Goal: Information Seeking & Learning: Check status

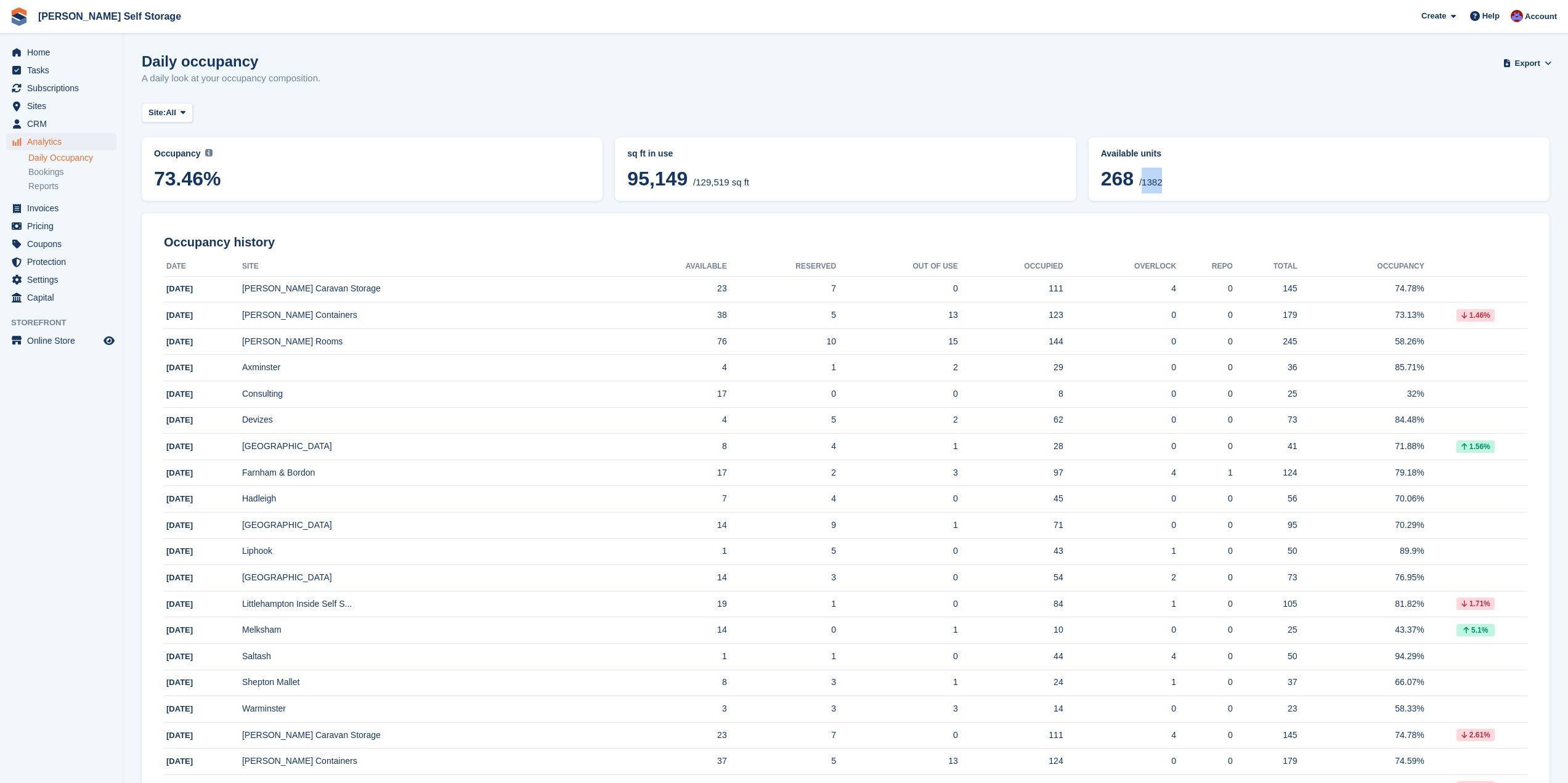
drag, startPoint x: 1142, startPoint y: 183, endPoint x: 1163, endPoint y: 181, distance: 21.1
click at [1163, 181] on span "268 /1382" at bounding box center [1319, 180] width 436 height 26
copy span "1382"
click at [42, 105] on span "Sites" at bounding box center [64, 105] width 74 height 17
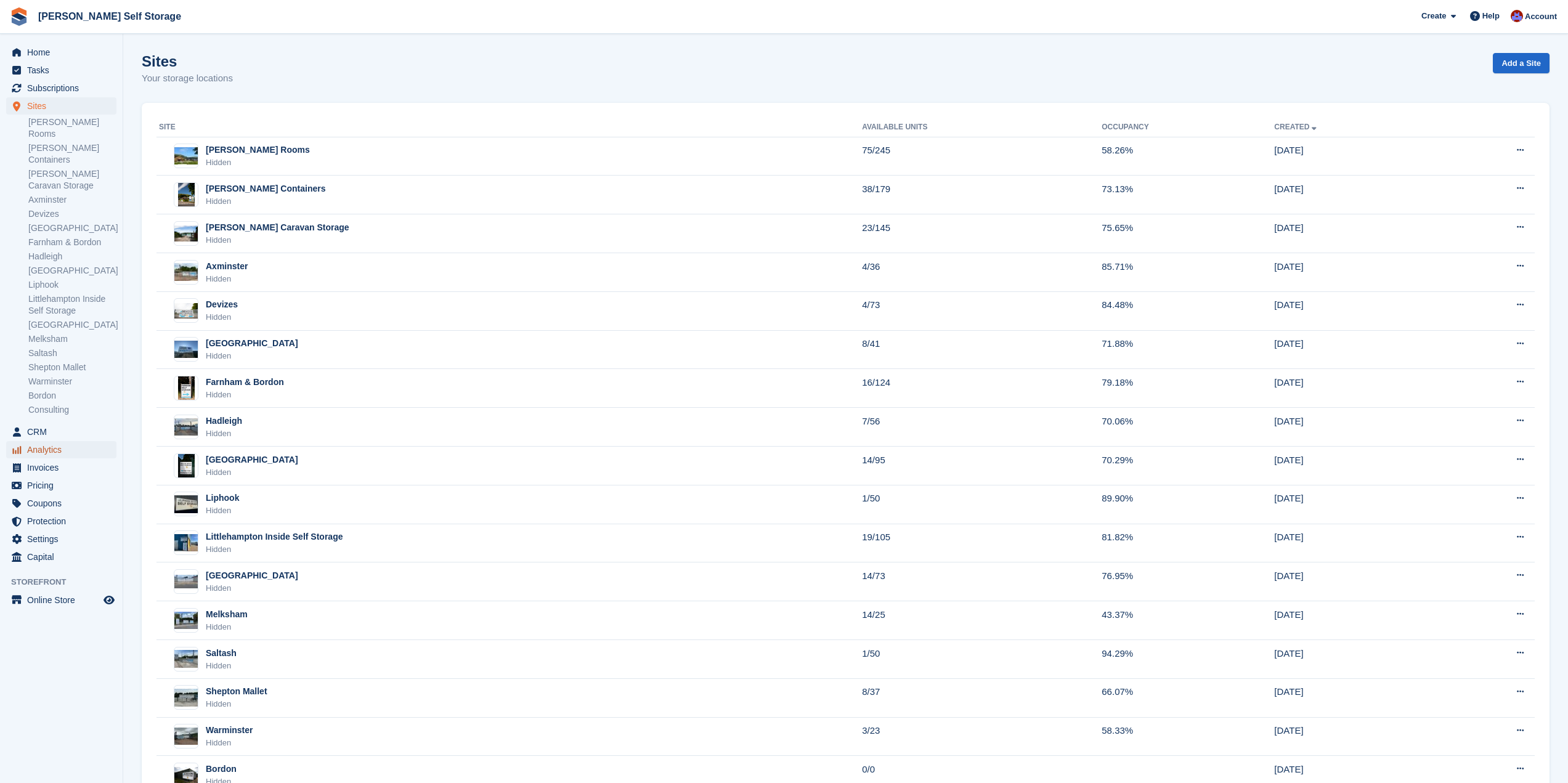
click at [53, 442] on span "Analytics" at bounding box center [64, 450] width 74 height 17
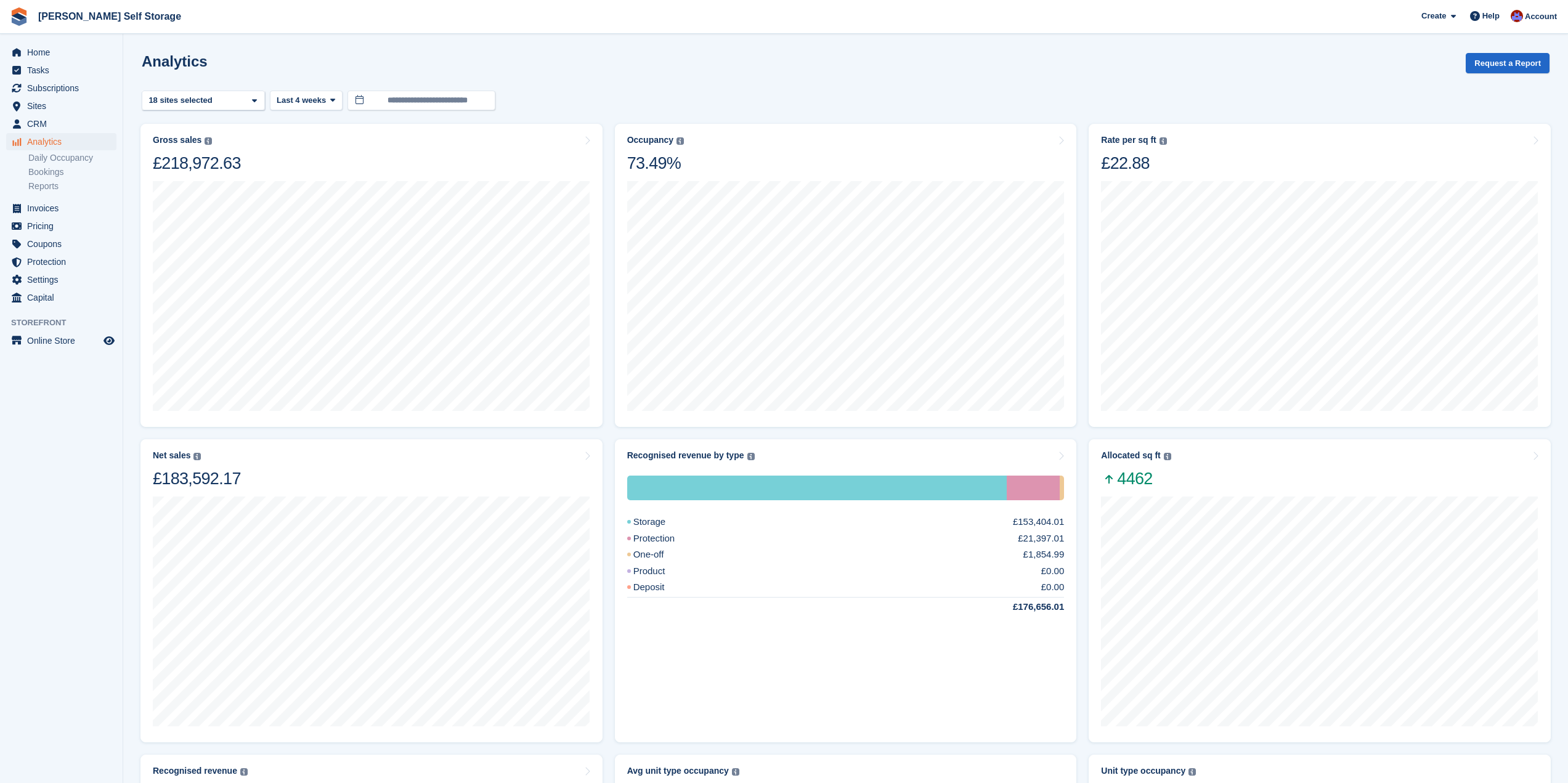
click at [50, 165] on ul "Daily Occupancy Bookings Reports" at bounding box center [76, 172] width 94 height 43
click at [51, 161] on link "Daily Occupancy" at bounding box center [73, 158] width 88 height 12
